Goal: Information Seeking & Learning: Understand process/instructions

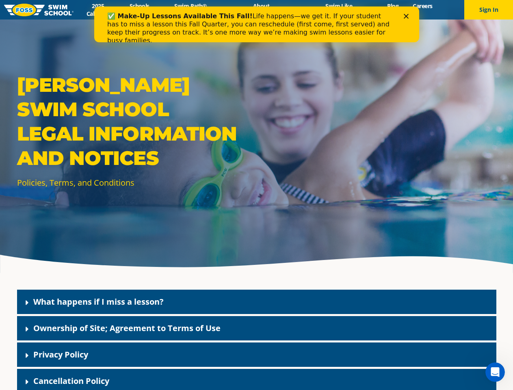
click at [256, 205] on div "[PERSON_NAME] Swim School Legal Information and Notices Policies, Terms, and Co…" at bounding box center [256, 136] width 513 height 273
click at [488, 10] on button "Sign In" at bounding box center [488, 9] width 49 height 19
click at [257, 302] on div "What happens if I miss a lesson?" at bounding box center [256, 302] width 479 height 24
click at [98, 301] on link "What happens if I miss a lesson?" at bounding box center [98, 301] width 130 height 11
click at [257, 328] on div "Ownership of Site; Agreement to Terms of Use" at bounding box center [256, 328] width 479 height 24
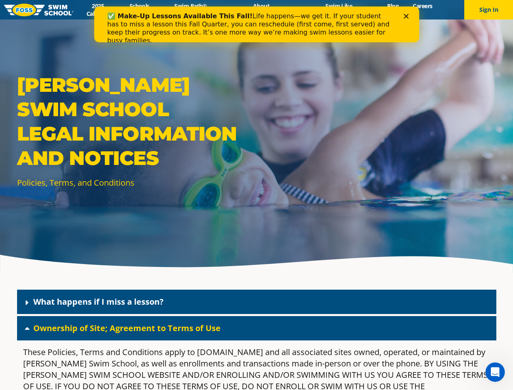
click at [127, 328] on link "Ownership of Site; Agreement to Terms of Use" at bounding box center [126, 327] width 187 height 11
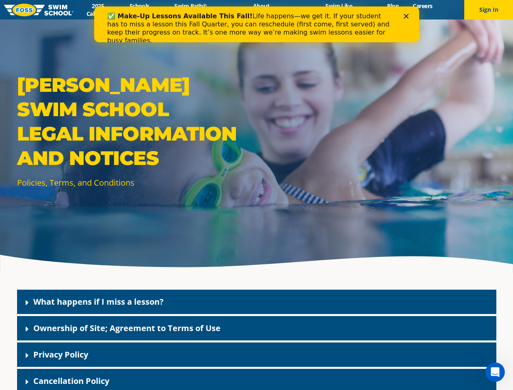
click at [257, 354] on div "Privacy Policy" at bounding box center [256, 354] width 479 height 24
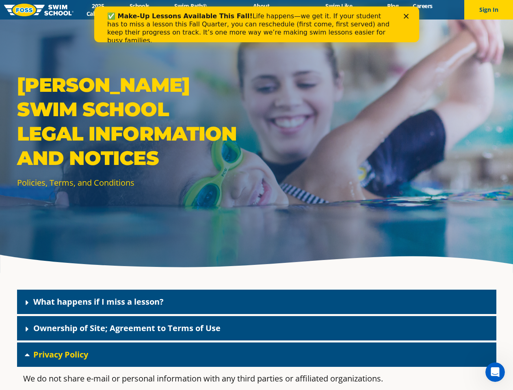
click at [60, 354] on link "Privacy Policy" at bounding box center [60, 354] width 55 height 11
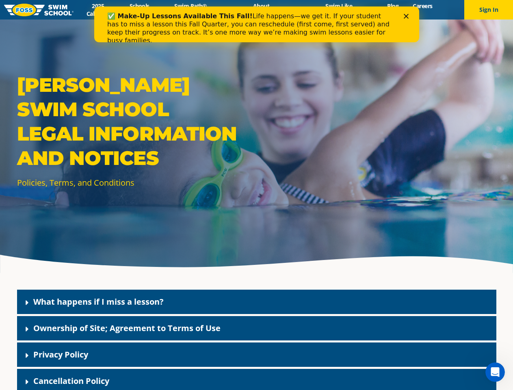
click at [257, 379] on div "Cancellation Policy" at bounding box center [256, 381] width 479 height 24
click at [71, 380] on link "Cancellation Policy" at bounding box center [71, 380] width 76 height 11
